Goal: Check status: Check status

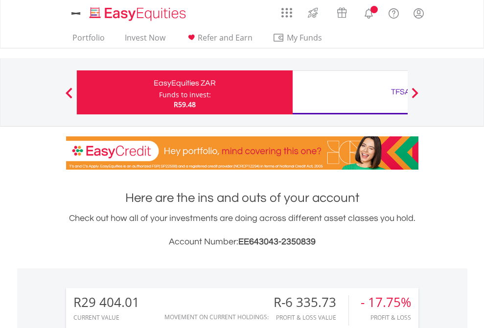
scroll to position [94, 154]
click at [159, 92] on div "Funds to invest:" at bounding box center [185, 95] width 52 height 10
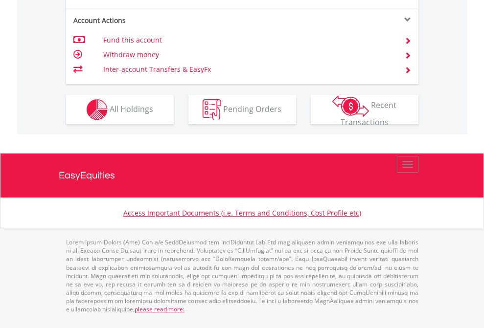
scroll to position [938, 0]
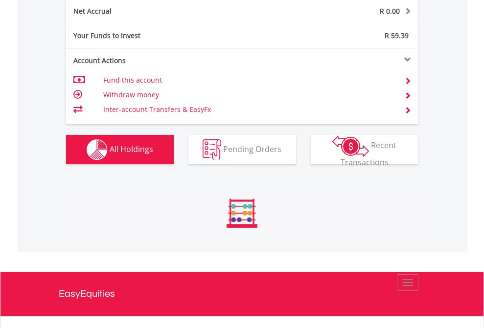
scroll to position [1108, 0]
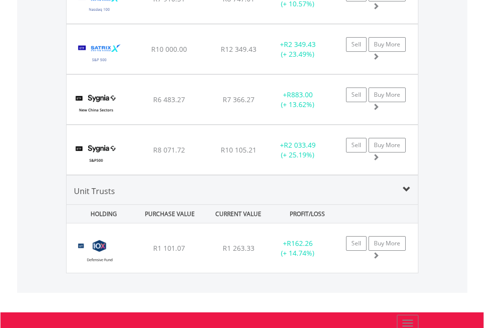
scroll to position [94, 154]
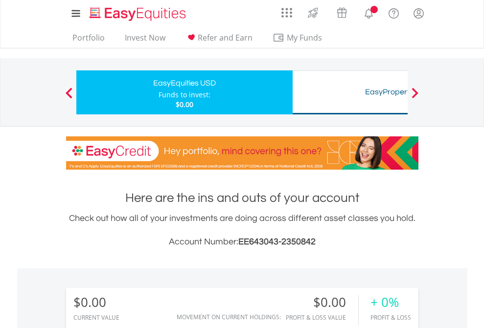
scroll to position [94, 154]
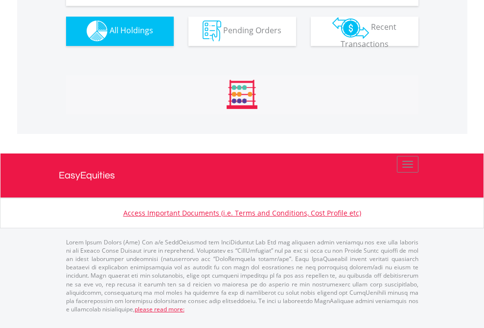
scroll to position [969, 0]
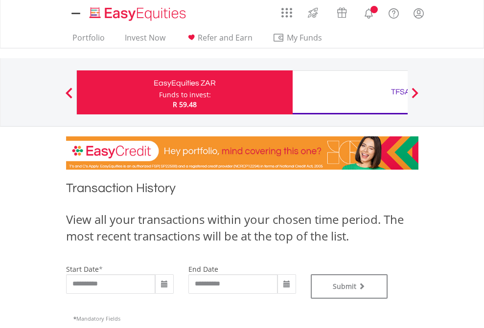
type input "**********"
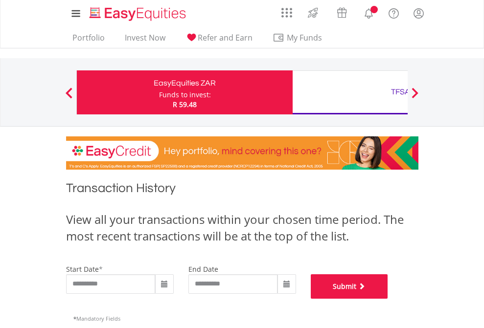
click at [388, 299] on button "Submit" at bounding box center [349, 287] width 77 height 24
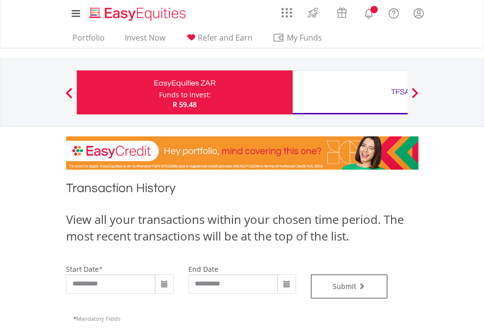
click at [350, 92] on div "TFSA" at bounding box center [401, 92] width 204 height 14
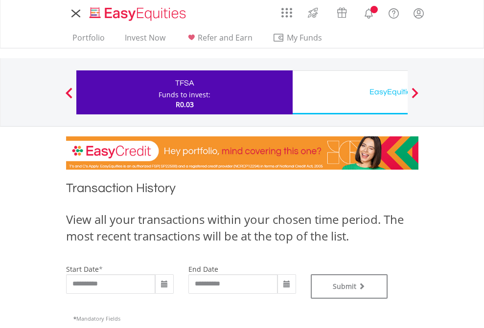
type input "**********"
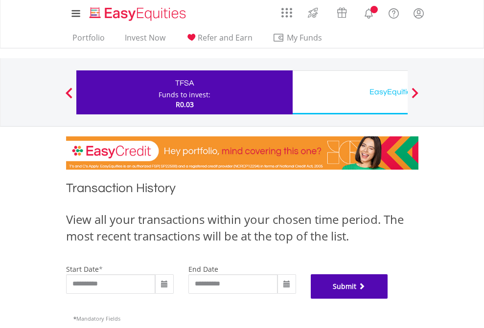
click at [388, 299] on button "Submit" at bounding box center [349, 287] width 77 height 24
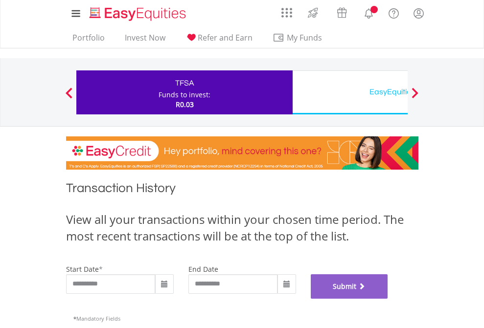
scroll to position [397, 0]
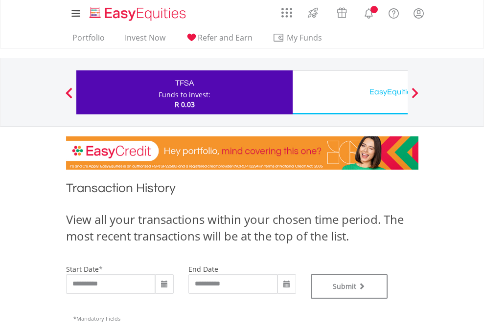
click at [350, 92] on div "EasyEquities USD" at bounding box center [401, 92] width 204 height 14
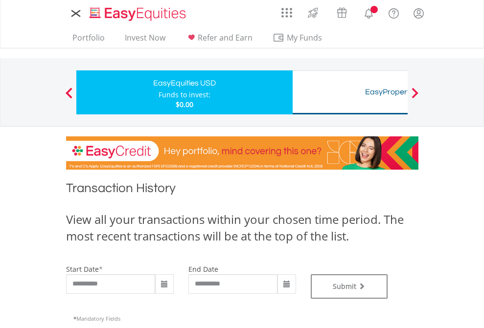
type input "**********"
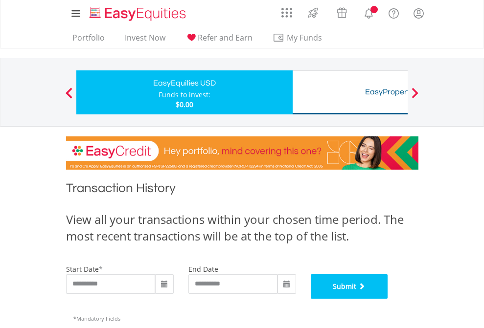
click at [388, 299] on button "Submit" at bounding box center [349, 287] width 77 height 24
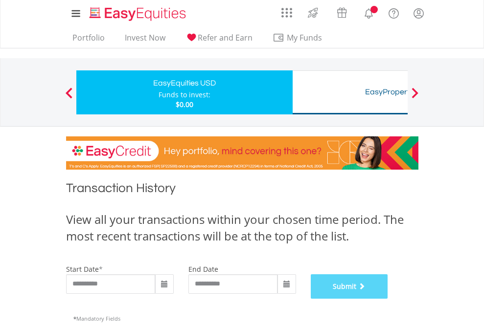
scroll to position [397, 0]
